Goal: Task Accomplishment & Management: Complete application form

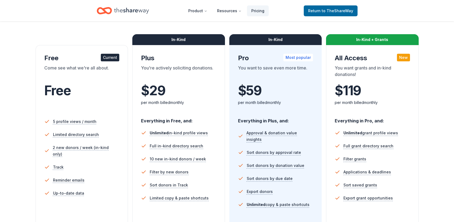
scroll to position [71, 0]
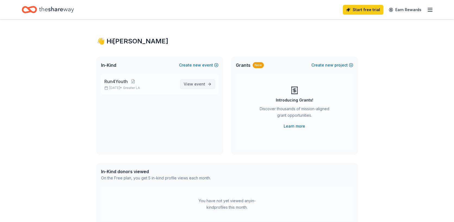
click at [197, 83] on span "event" at bounding box center [199, 84] width 11 height 5
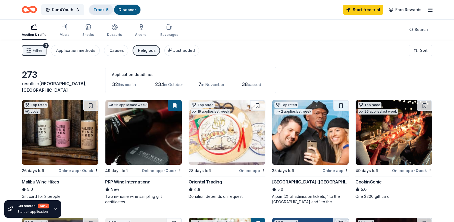
click at [99, 10] on link "Track · 5" at bounding box center [100, 9] width 15 height 5
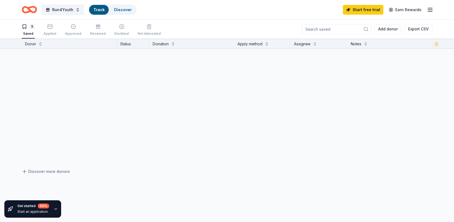
scroll to position [0, 0]
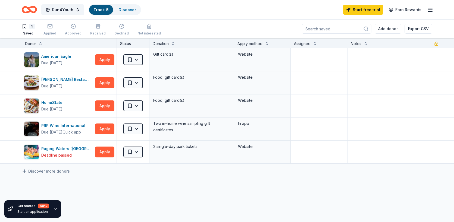
click at [98, 27] on div "button" at bounding box center [97, 26] width 15 height 5
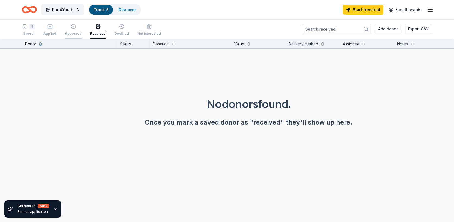
click at [77, 28] on div "button" at bounding box center [73, 26] width 17 height 5
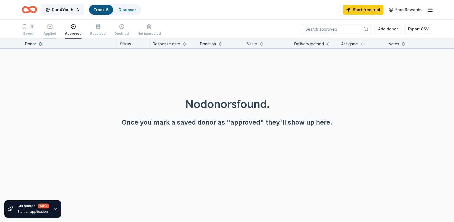
click at [53, 28] on div "button" at bounding box center [49, 26] width 13 height 5
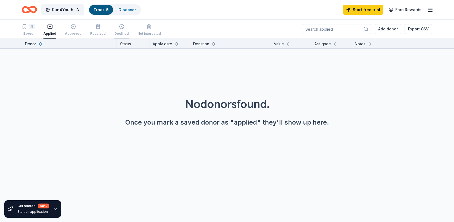
click at [119, 28] on icon "button" at bounding box center [121, 26] width 5 height 5
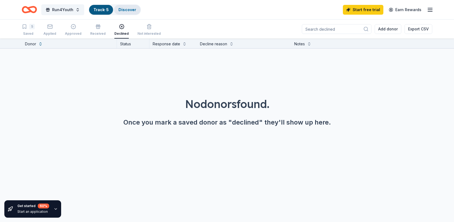
click at [124, 12] on div "Discover" at bounding box center [127, 10] width 26 height 10
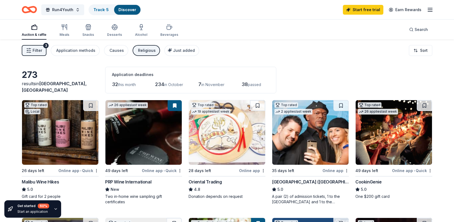
click at [29, 52] on icon "button" at bounding box center [28, 50] width 5 height 5
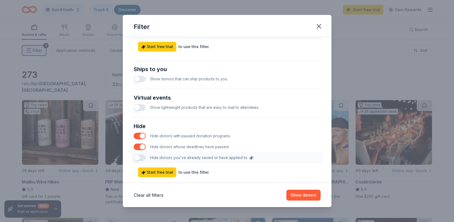
scroll to position [249, 0]
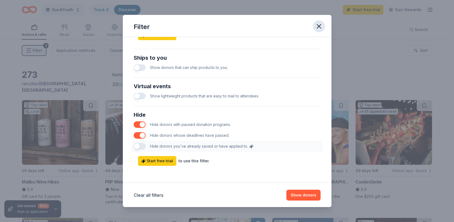
click at [319, 28] on icon "button" at bounding box center [319, 27] width 8 height 8
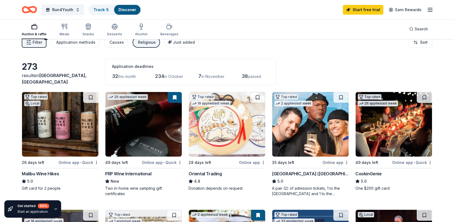
scroll to position [0, 0]
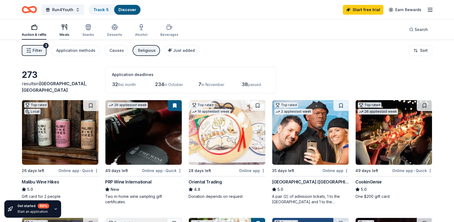
click at [63, 29] on icon "button" at bounding box center [64, 27] width 7 height 7
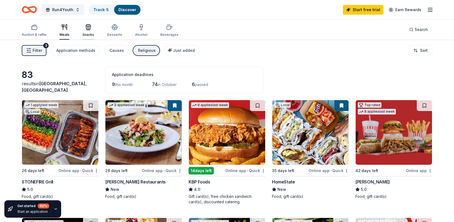
click at [90, 31] on div "Snacks" at bounding box center [88, 30] width 12 height 13
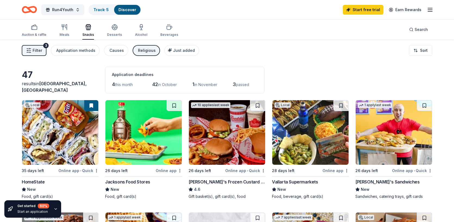
click at [269, 77] on div "47 results in Long Beach, CA Application deadlines 4 this month 42 in October 1…" at bounding box center [227, 80] width 410 height 27
click at [116, 30] on icon "button" at bounding box center [114, 27] width 7 height 7
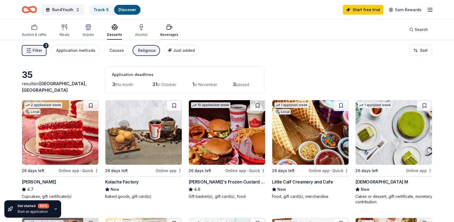
click at [169, 29] on icon "button" at bounding box center [169, 27] width 7 height 7
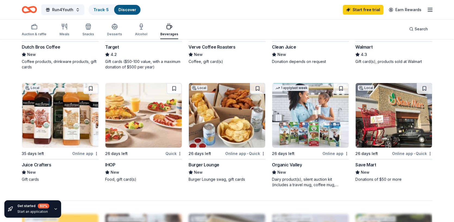
scroll to position [372, 0]
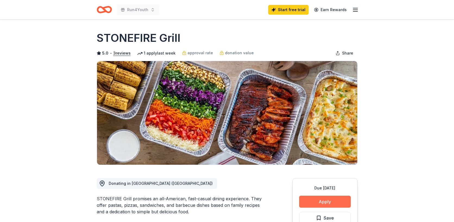
click at [323, 199] on button "Apply" at bounding box center [325, 202] width 52 height 12
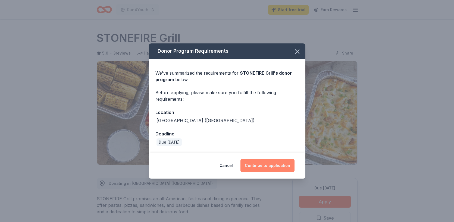
click at [281, 164] on button "Continue to application" at bounding box center [267, 165] width 54 height 13
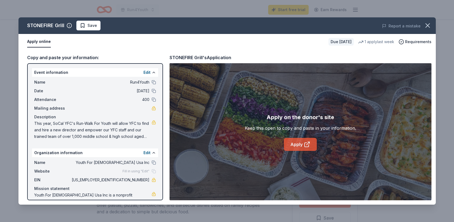
click at [303, 146] on link "Apply" at bounding box center [300, 144] width 33 height 13
click at [427, 27] on icon "button" at bounding box center [428, 26] width 8 height 8
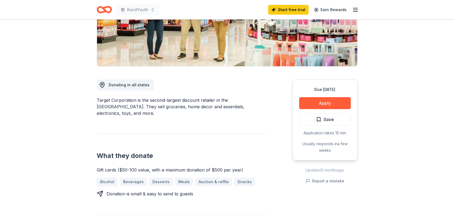
scroll to position [98, 0]
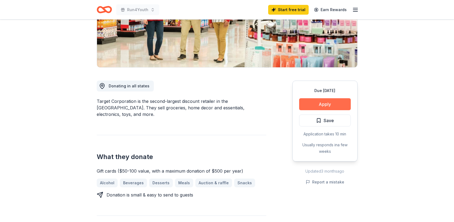
click at [327, 104] on button "Apply" at bounding box center [325, 104] width 52 height 12
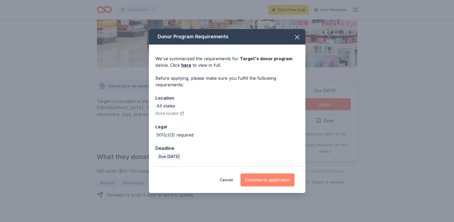
click at [274, 183] on button "Continue to application" at bounding box center [267, 180] width 54 height 13
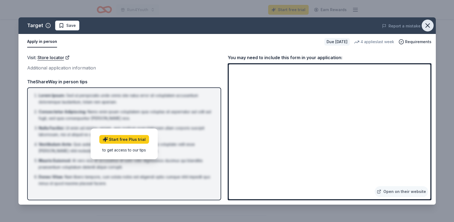
click at [428, 26] on icon "button" at bounding box center [428, 26] width 8 height 8
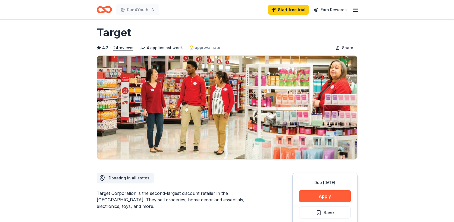
scroll to position [0, 0]
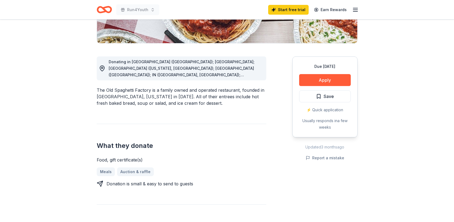
scroll to position [123, 0]
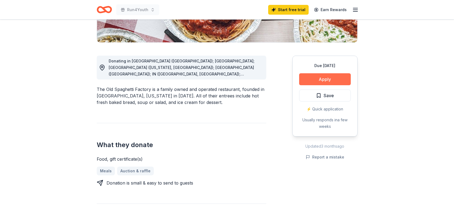
click at [322, 78] on button "Apply" at bounding box center [325, 79] width 52 height 12
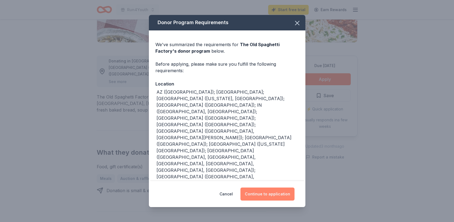
click at [272, 188] on button "Continue to application" at bounding box center [267, 194] width 54 height 13
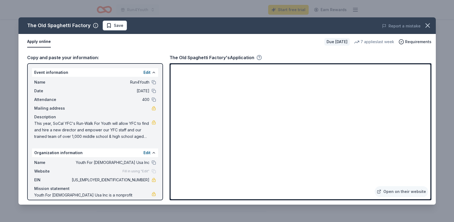
click at [259, 56] on icon "button" at bounding box center [258, 57] width 5 height 5
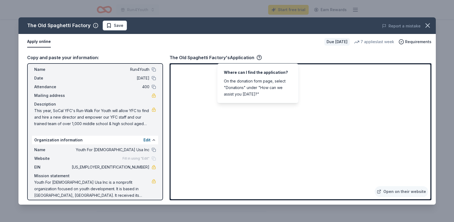
scroll to position [0, 0]
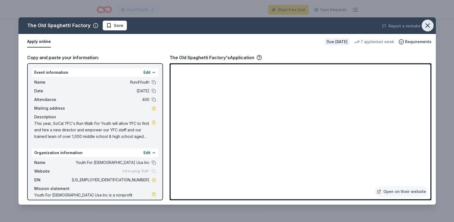
click at [427, 26] on icon "button" at bounding box center [428, 26] width 4 height 4
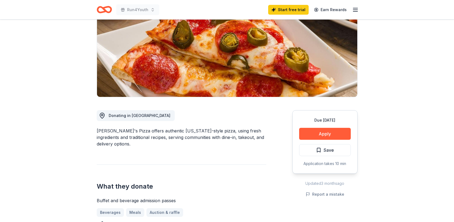
scroll to position [73, 0]
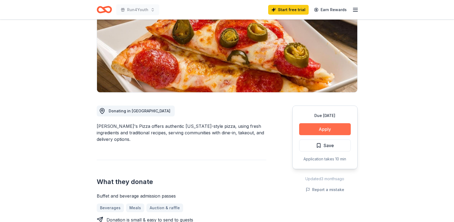
click at [334, 130] on button "Apply" at bounding box center [325, 129] width 52 height 12
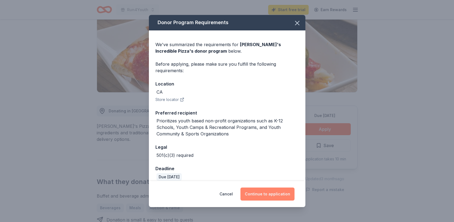
click at [272, 195] on button "Continue to application" at bounding box center [267, 194] width 54 height 13
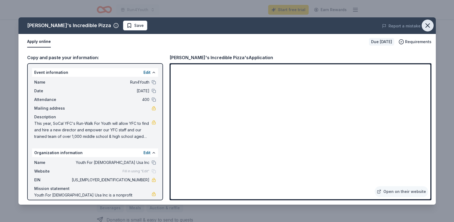
click at [428, 26] on icon "button" at bounding box center [428, 26] width 8 height 8
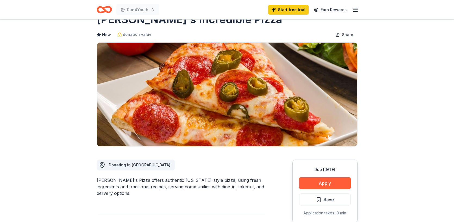
scroll to position [0, 0]
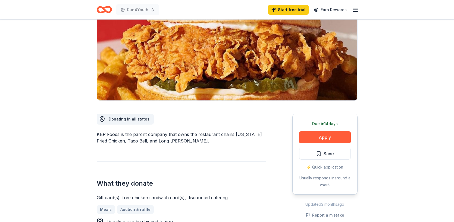
scroll to position [68, 0]
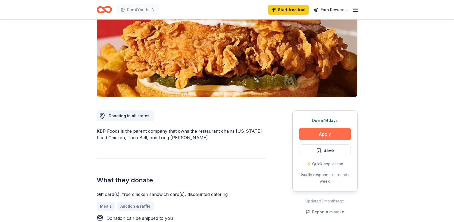
click at [317, 137] on button "Apply" at bounding box center [325, 134] width 52 height 12
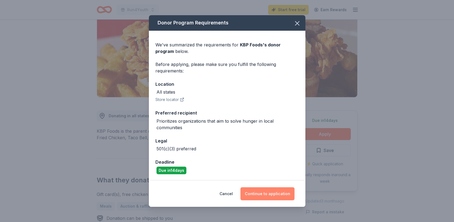
click at [265, 191] on button "Continue to application" at bounding box center [267, 193] width 54 height 13
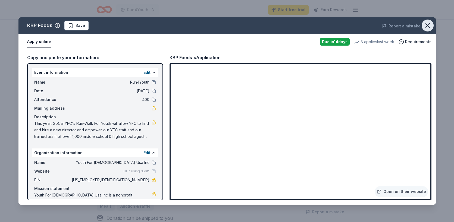
click at [428, 28] on icon "button" at bounding box center [428, 26] width 8 height 8
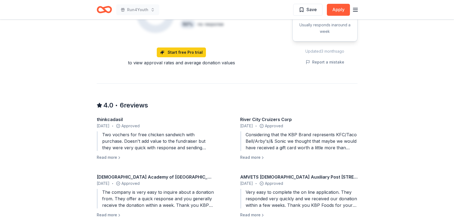
scroll to position [447, 0]
